Goal: Check status: Check status

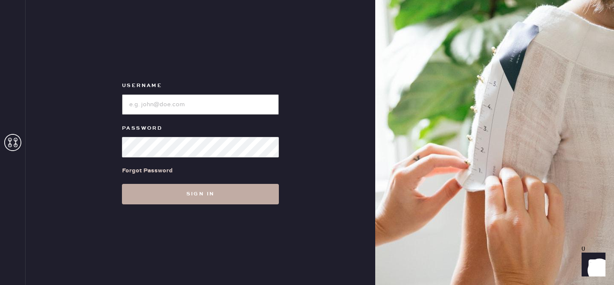
type input "reformationvalencia"
click at [156, 190] on button "Sign in" at bounding box center [200, 194] width 157 height 20
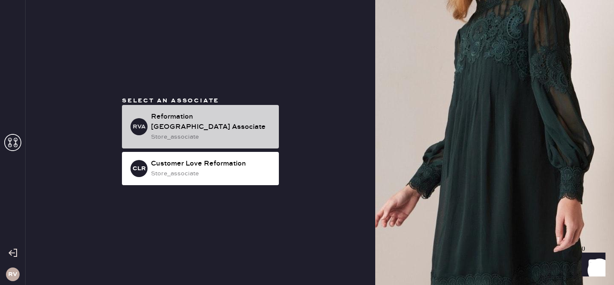
click at [180, 124] on div "Reformation [GEOGRAPHIC_DATA] Associate" at bounding box center [211, 122] width 121 height 20
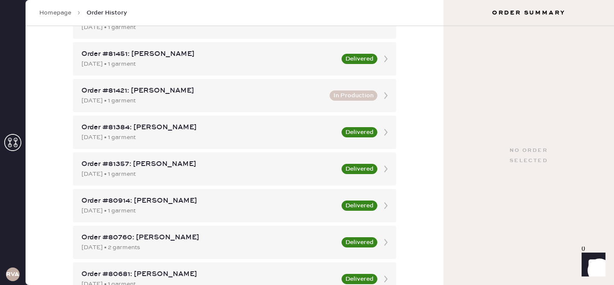
scroll to position [443, 0]
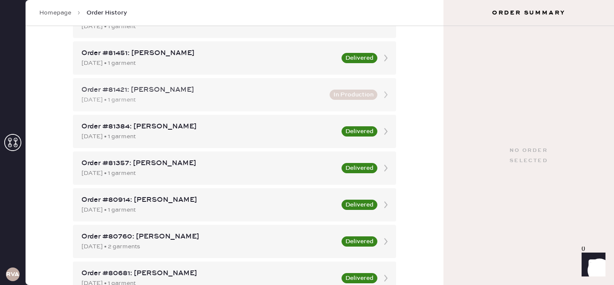
click at [180, 93] on div "Order #81421: [PERSON_NAME]" at bounding box center [202, 90] width 243 height 10
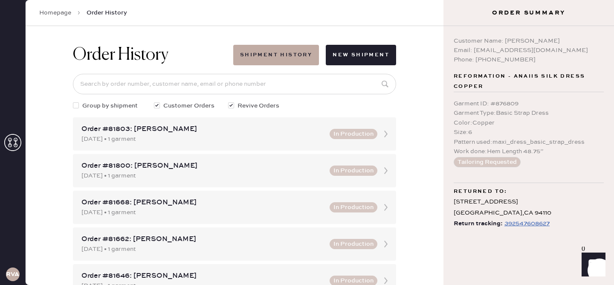
click at [522, 220] on div "392547608627" at bounding box center [527, 223] width 45 height 10
